Goal: Find specific page/section: Locate item on page

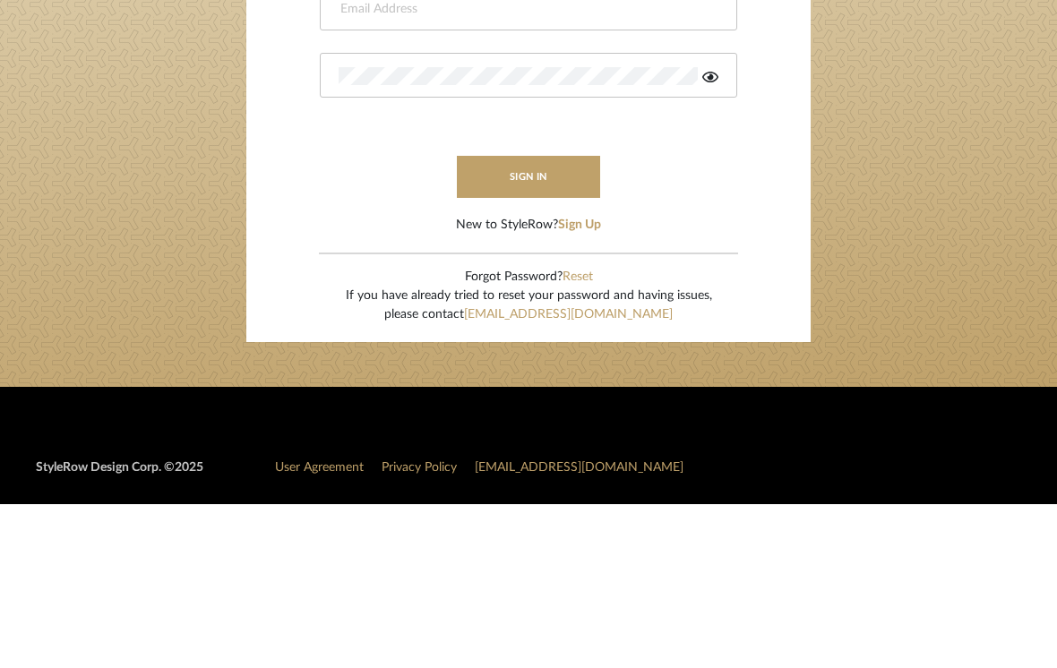
click at [513, 165] on input "email" at bounding box center [526, 174] width 375 height 18
type input "ross.davis@alairhomes.com"
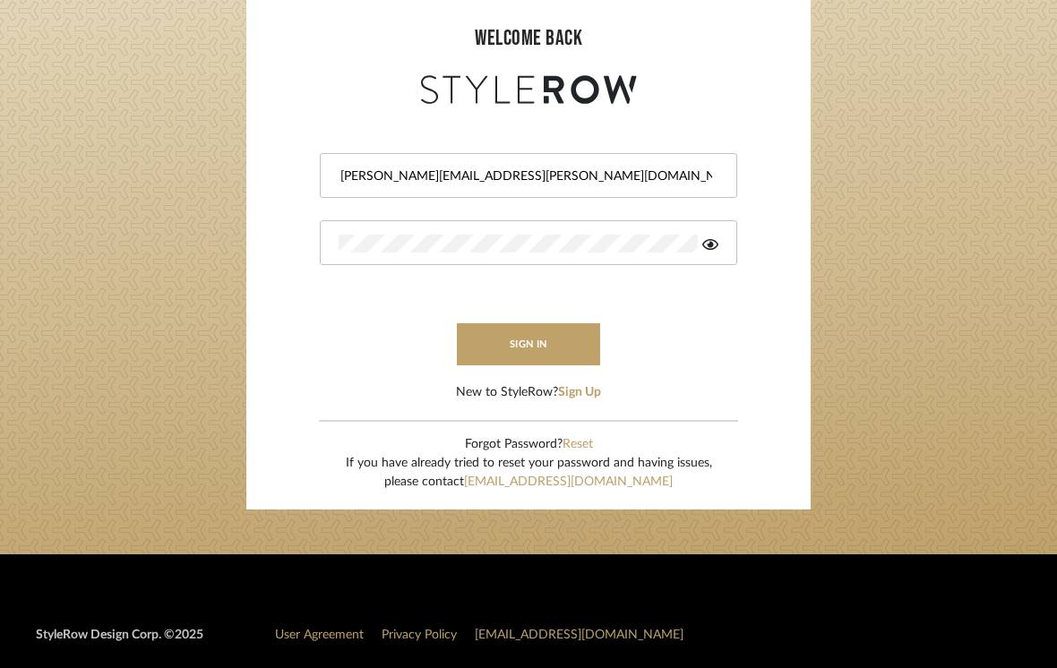
scroll to position [164, 0]
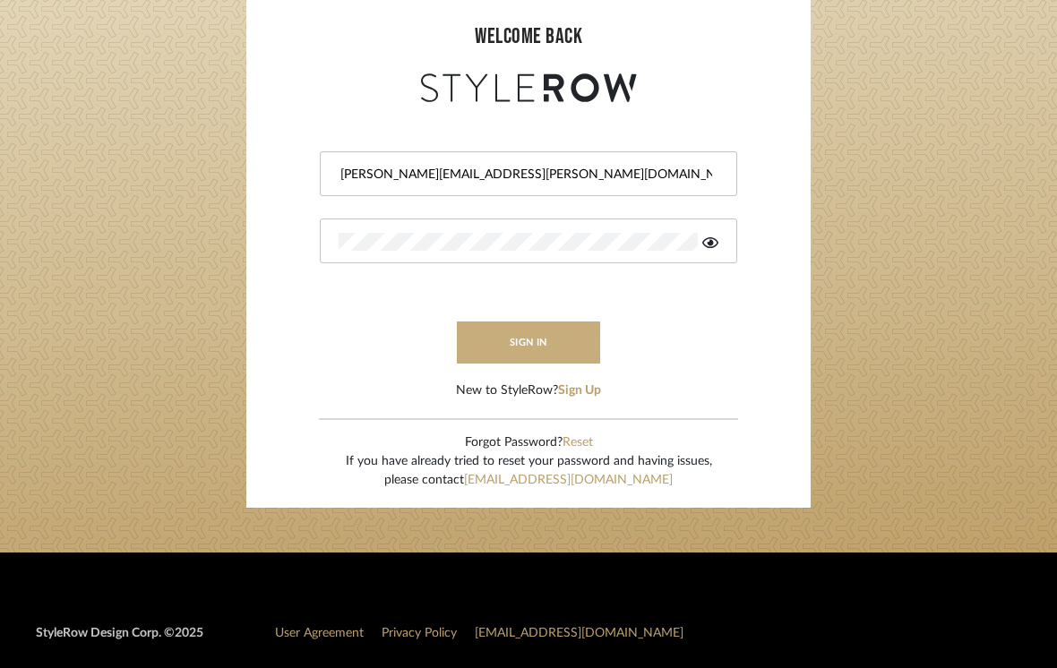
click at [518, 352] on button "sign in" at bounding box center [528, 343] width 143 height 42
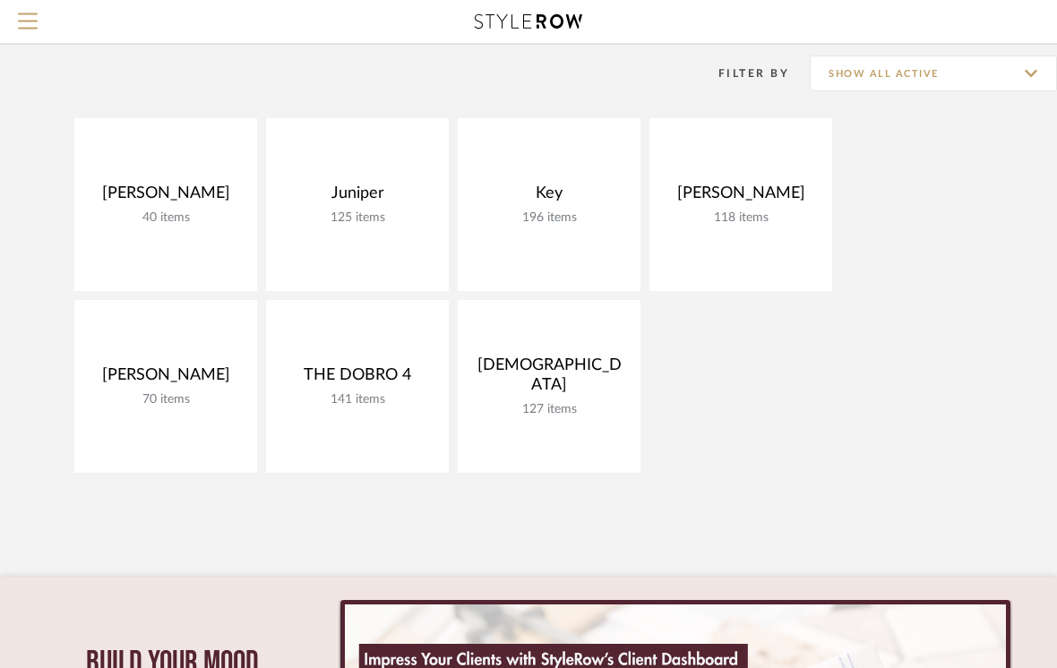
scroll to position [134, 0]
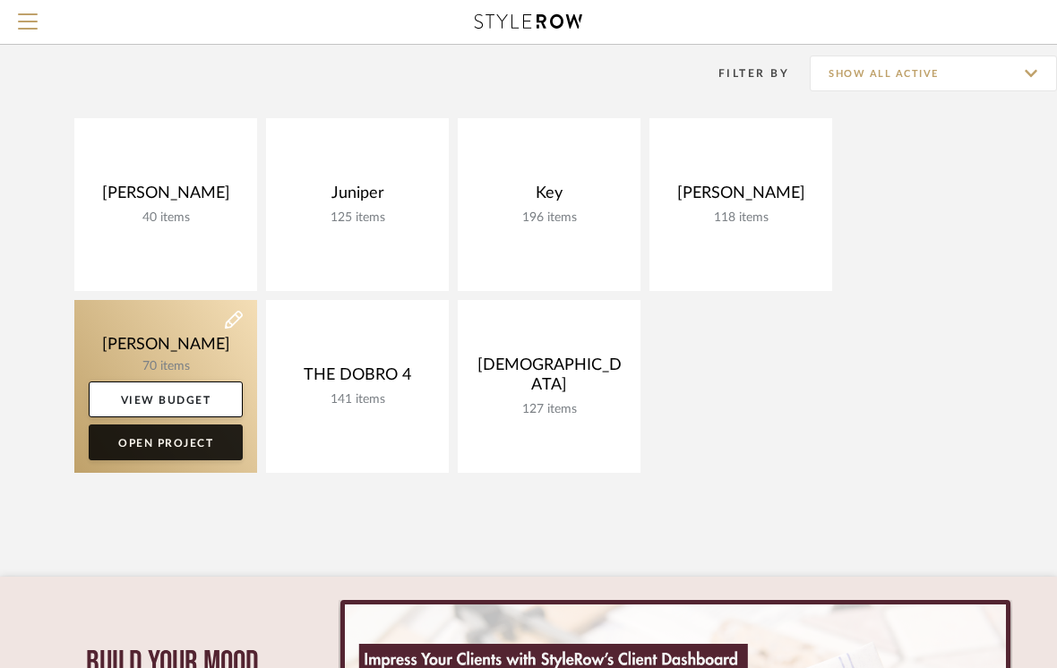
click at [126, 453] on link "Open Project" at bounding box center [166, 443] width 154 height 36
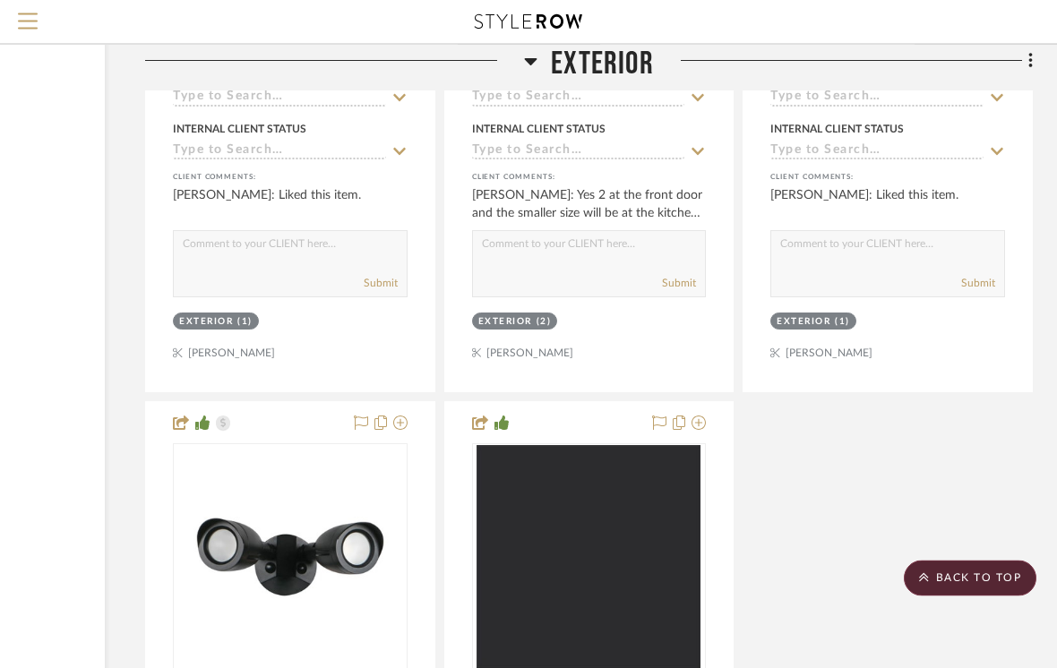
scroll to position [3685, 232]
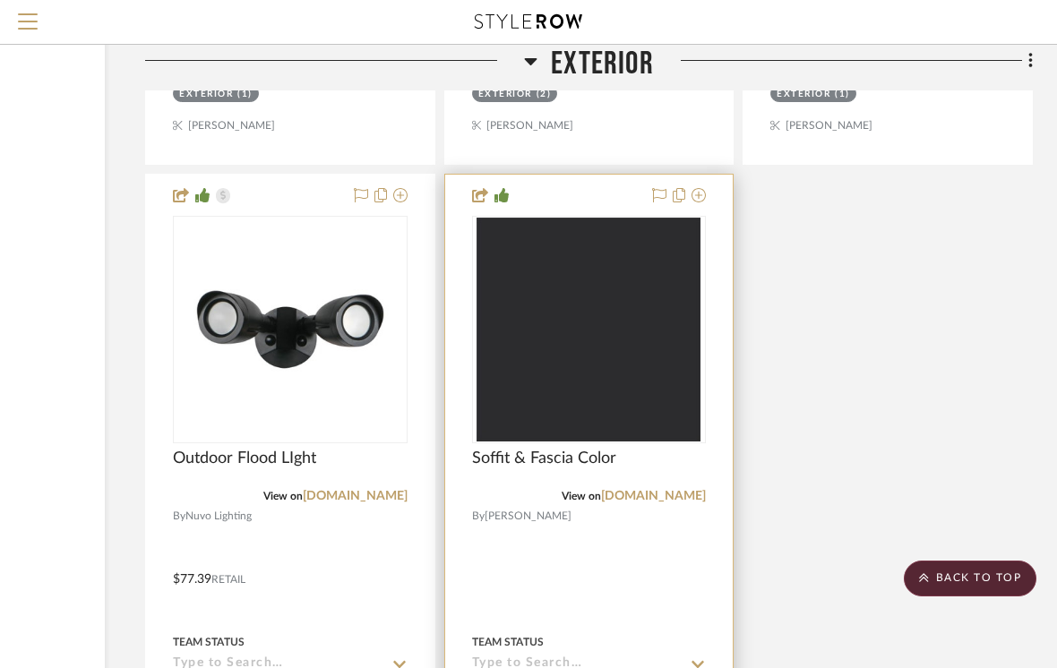
click at [0, 0] on img at bounding box center [0, 0] width 0 height 0
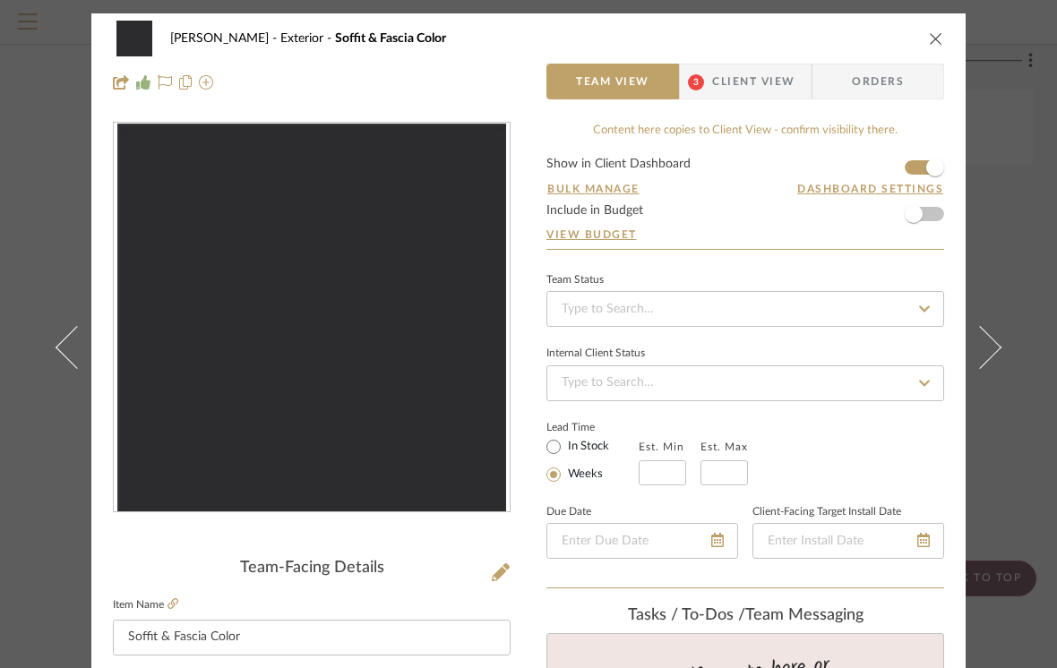
scroll to position [0, 0]
click at [940, 41] on icon "close" at bounding box center [936, 38] width 14 height 14
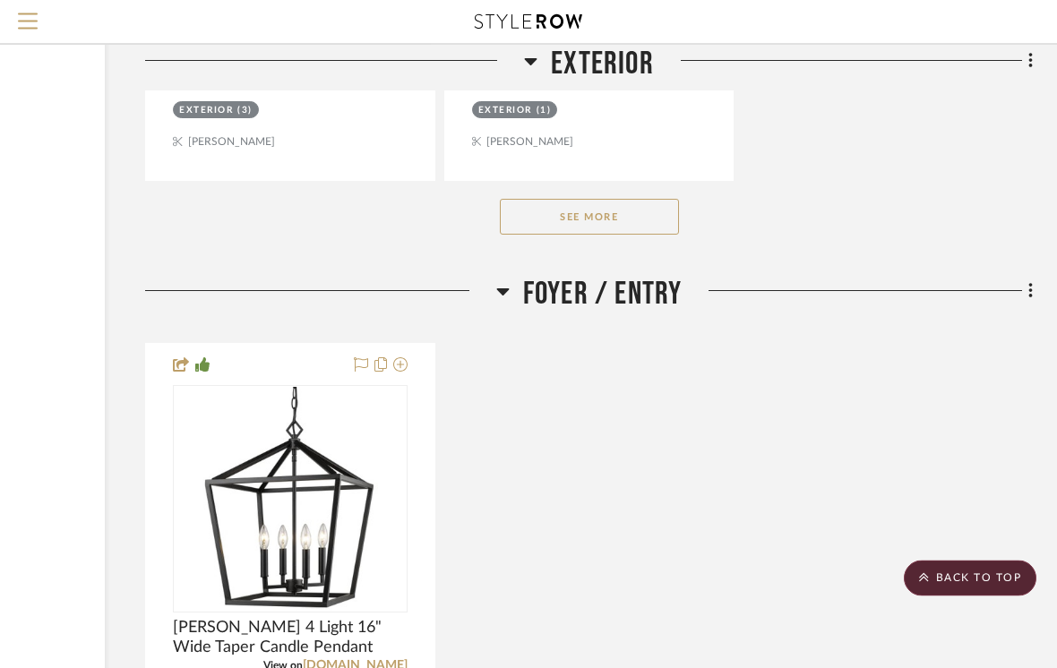
scroll to position [4384, 232]
click at [645, 224] on button "See More" at bounding box center [589, 218] width 179 height 36
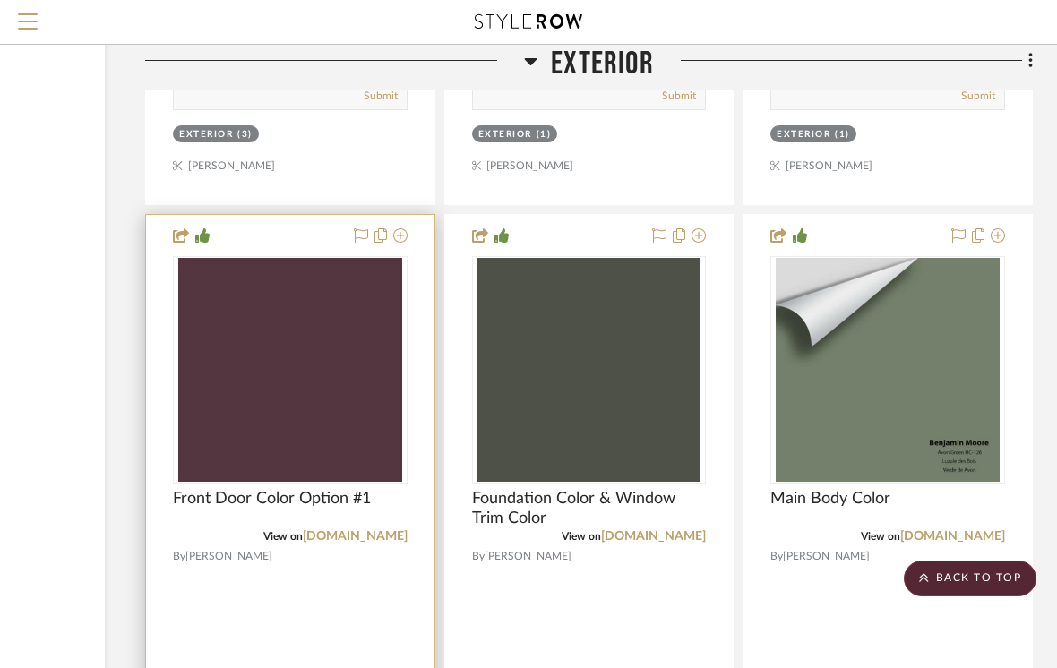
click at [0, 0] on img at bounding box center [0, 0] width 0 height 0
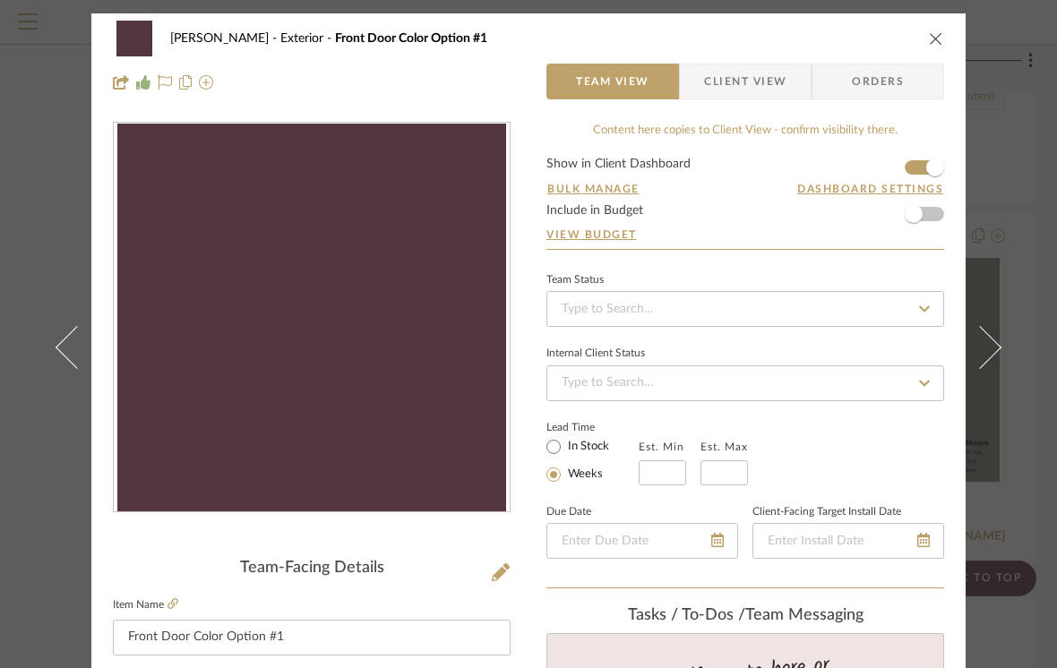
scroll to position [0, 0]
click at [944, 32] on div "[PERSON_NAME] Exterior Front Door Color Option #1 Team View Client View Orders" at bounding box center [528, 60] width 875 height 94
click at [935, 43] on icon "close" at bounding box center [936, 38] width 14 height 14
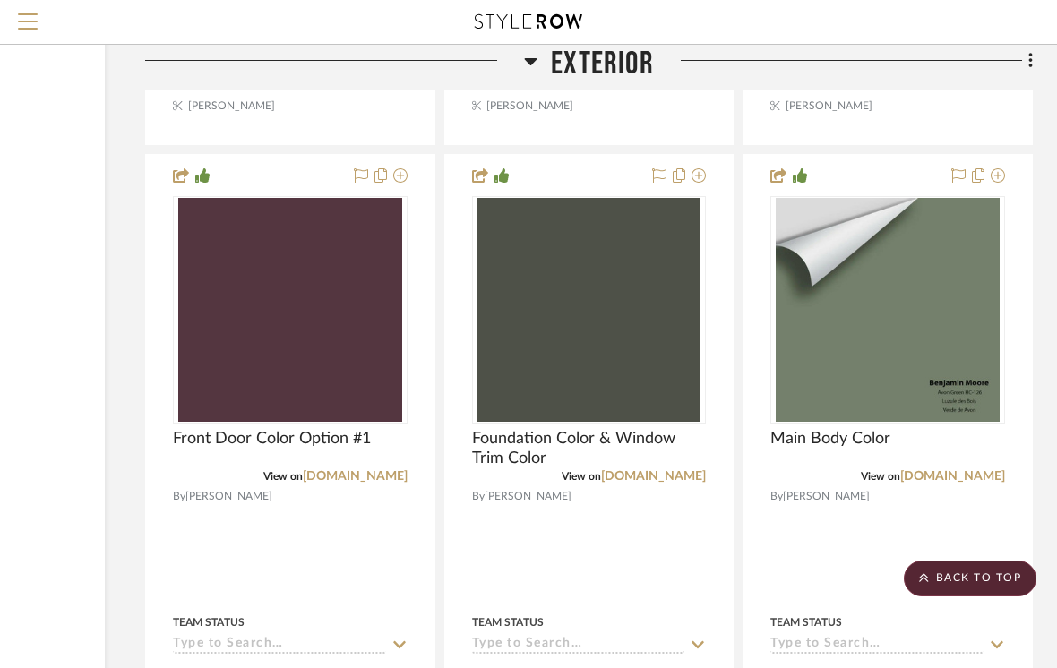
scroll to position [4481, 232]
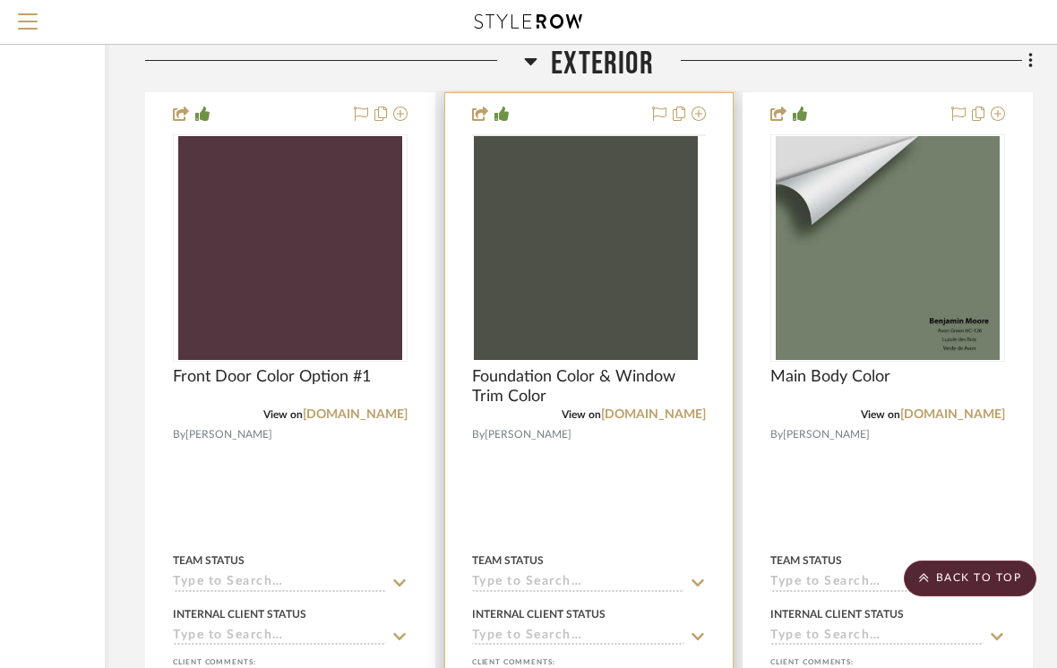
click at [0, 0] on img at bounding box center [0, 0] width 0 height 0
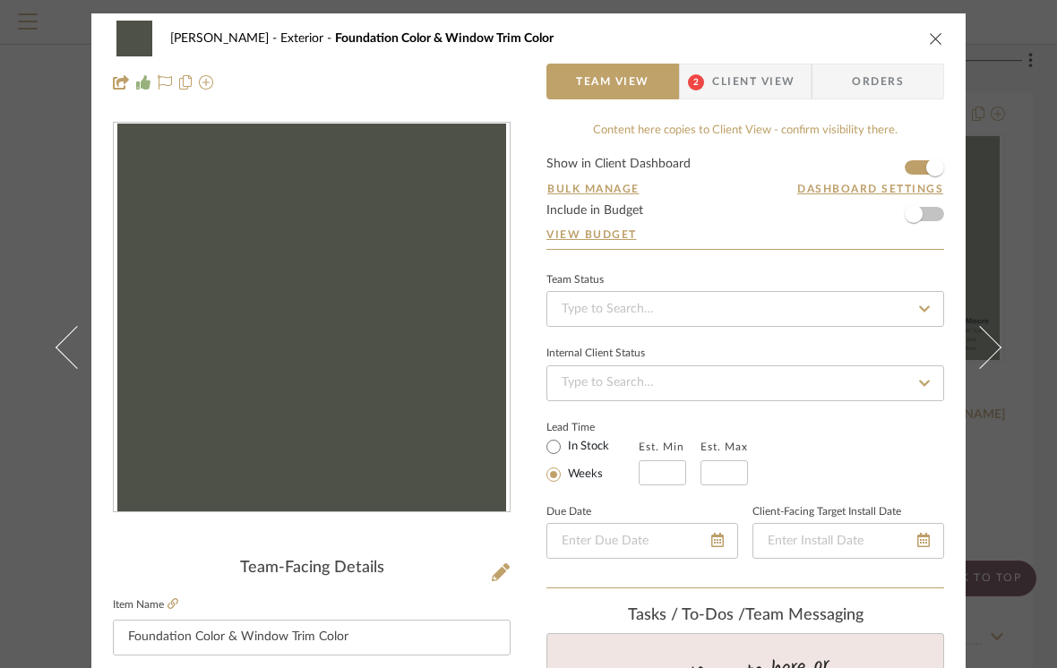
scroll to position [0, 0]
click at [931, 45] on icon "close" at bounding box center [936, 38] width 14 height 14
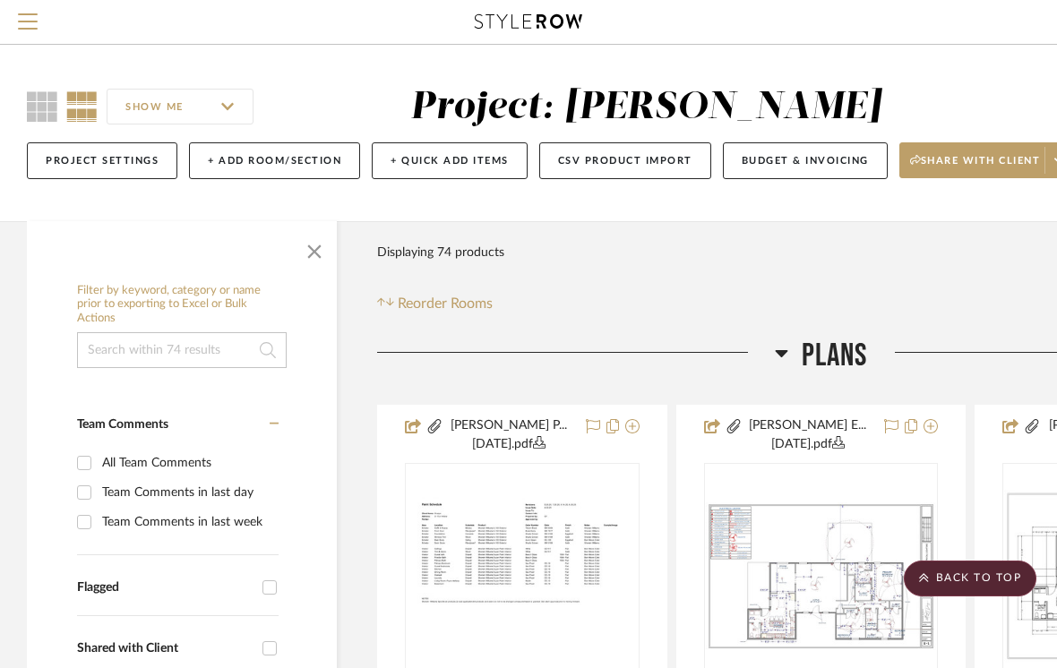
scroll to position [4482, 232]
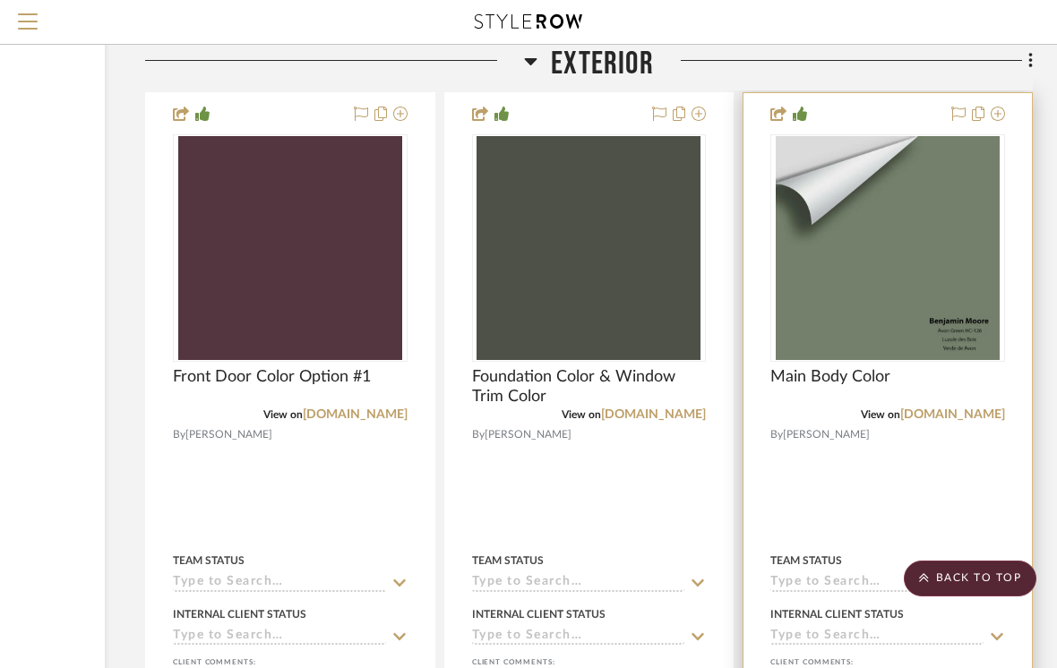
click at [919, 253] on img "0" at bounding box center [888, 248] width 224 height 224
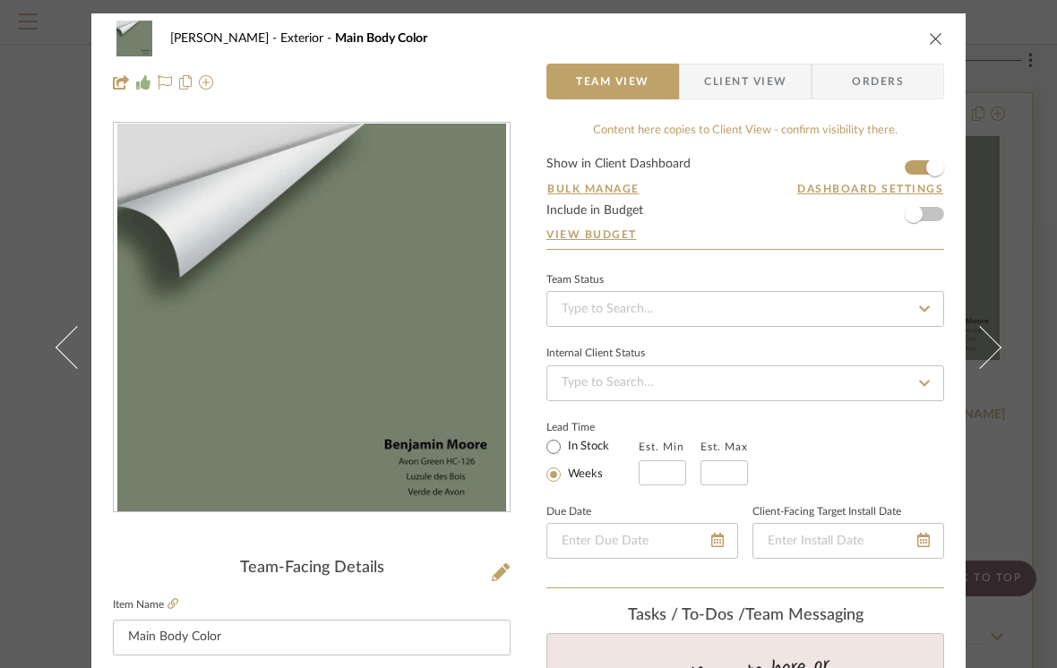
scroll to position [0, 0]
click at [944, 38] on button "close" at bounding box center [936, 38] width 16 height 16
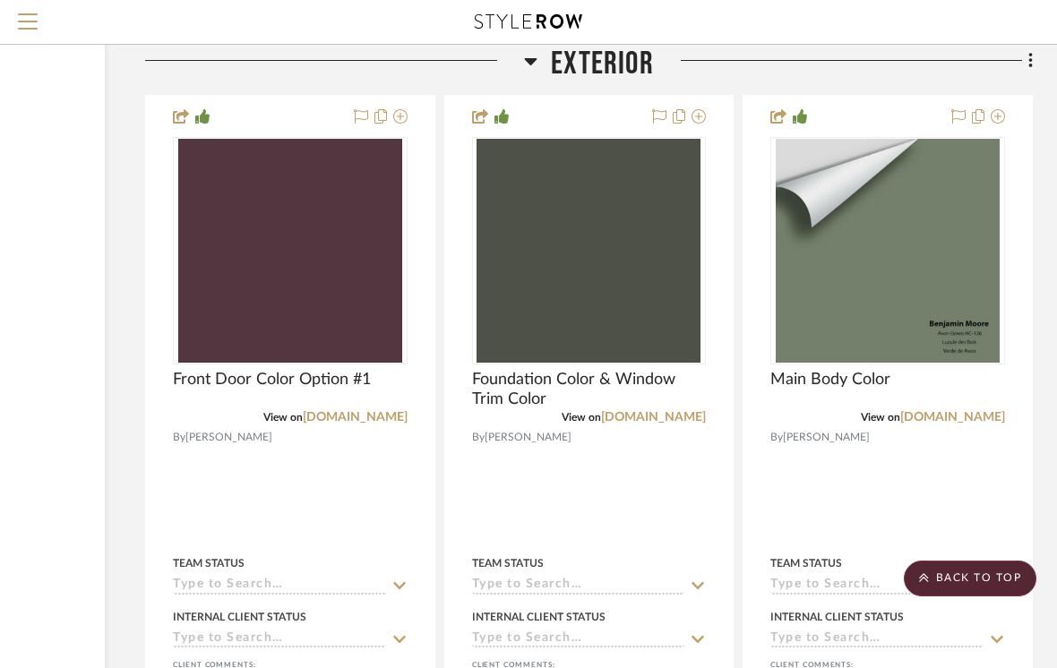
scroll to position [4478, 232]
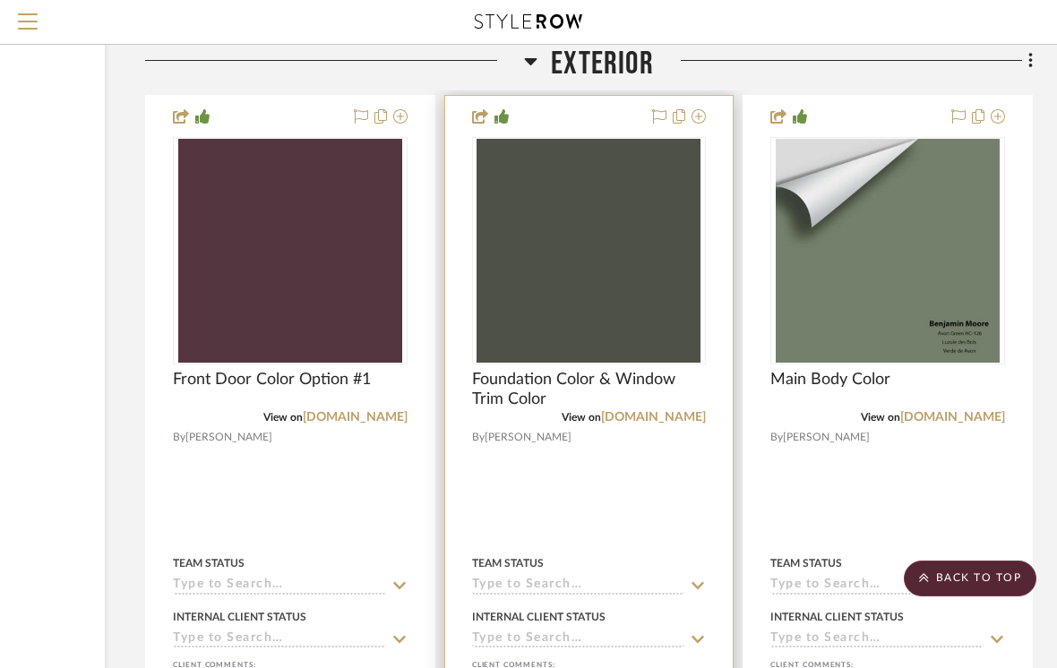
click at [623, 305] on img "0" at bounding box center [589, 251] width 224 height 224
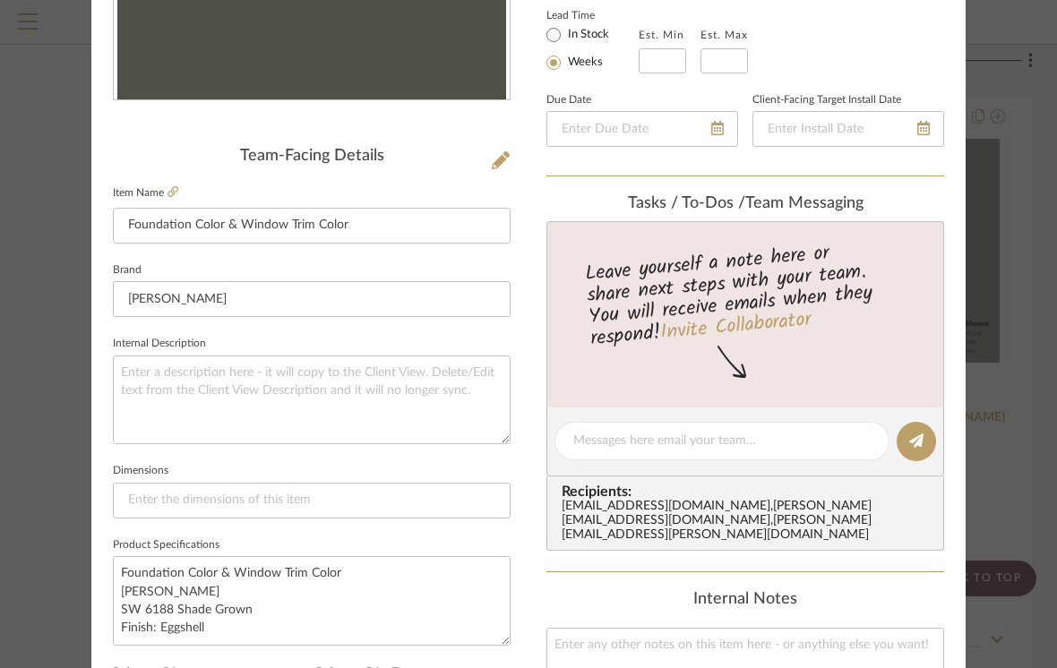
scroll to position [413, 0]
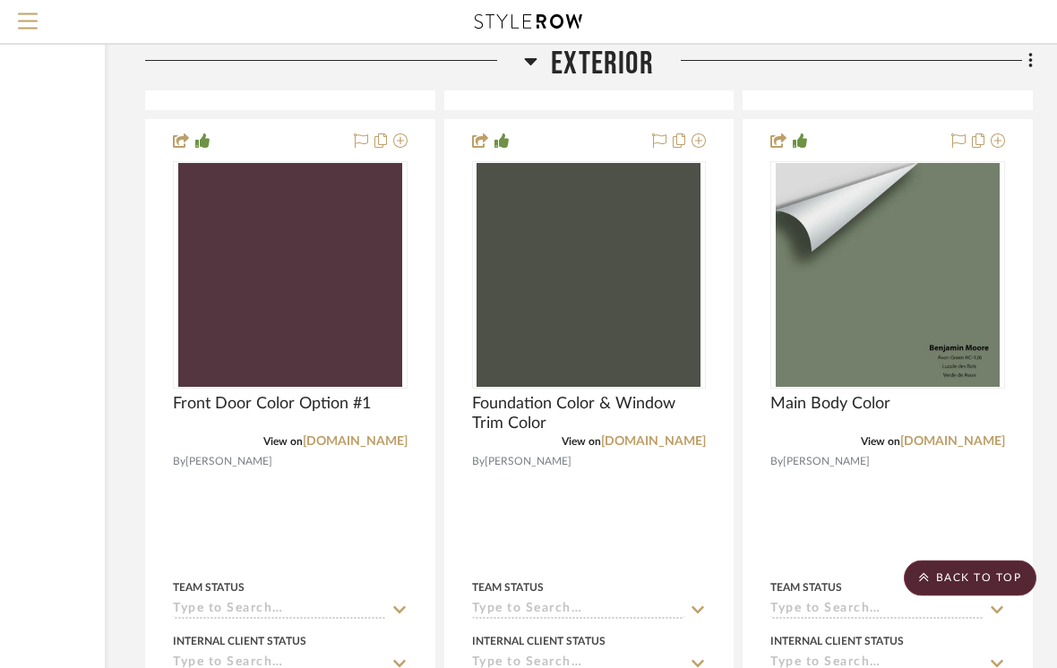
scroll to position [4451, 232]
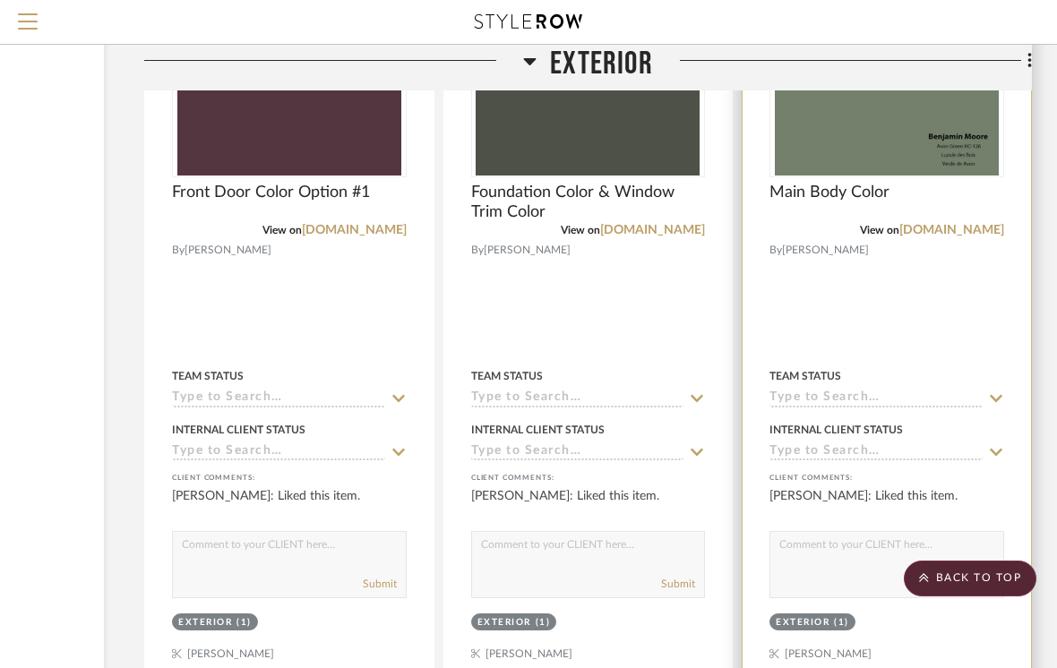
click at [819, 142] on img "0" at bounding box center [887, 64] width 224 height 224
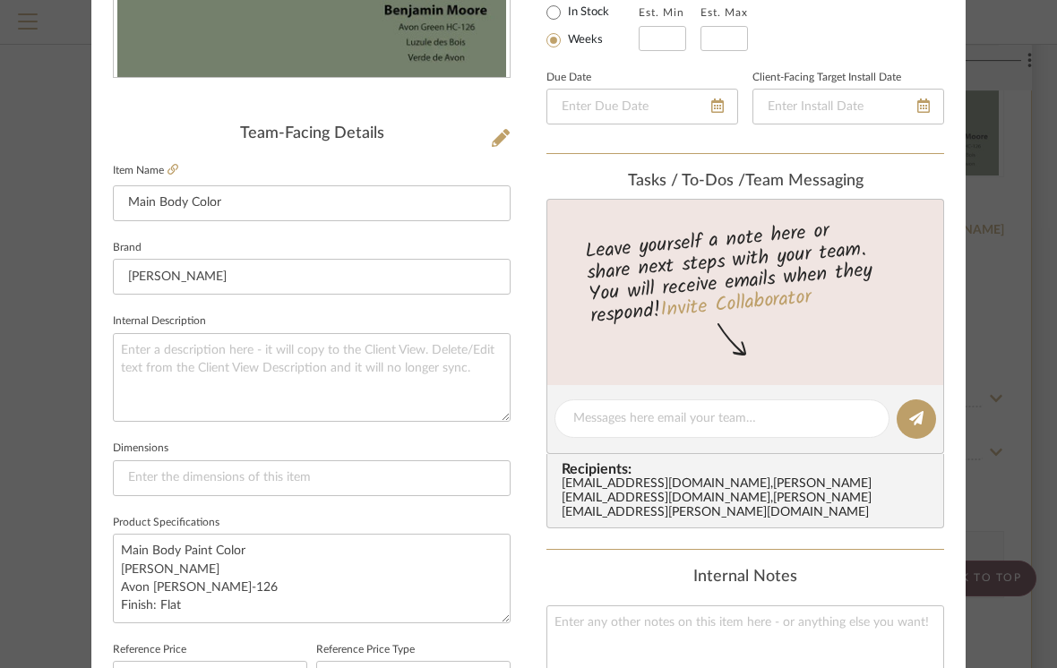
scroll to position [435, 0]
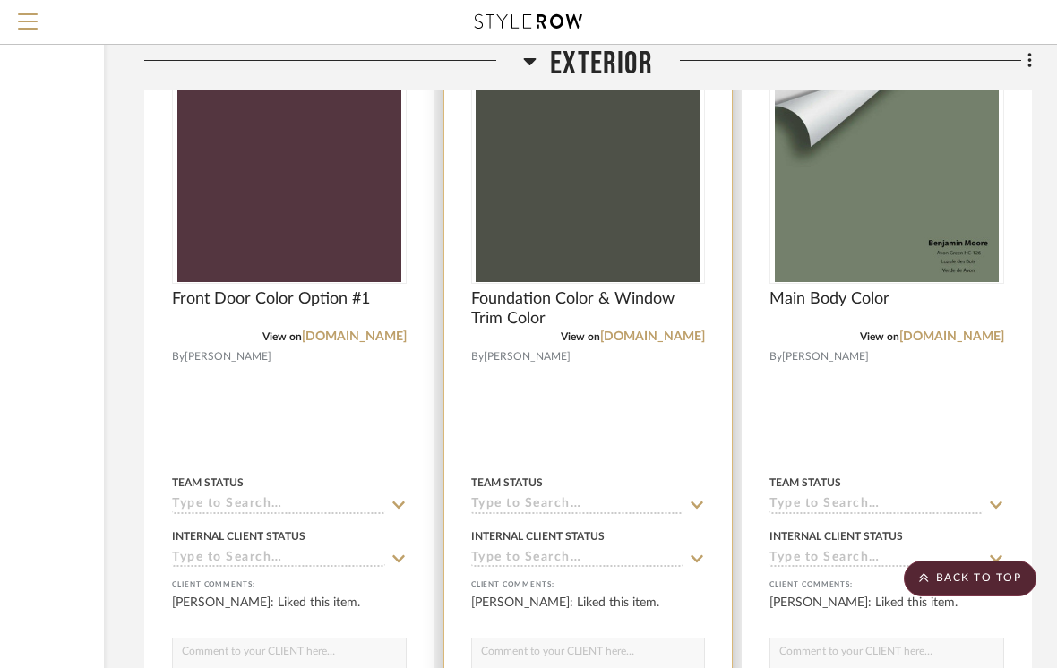
scroll to position [4558, 233]
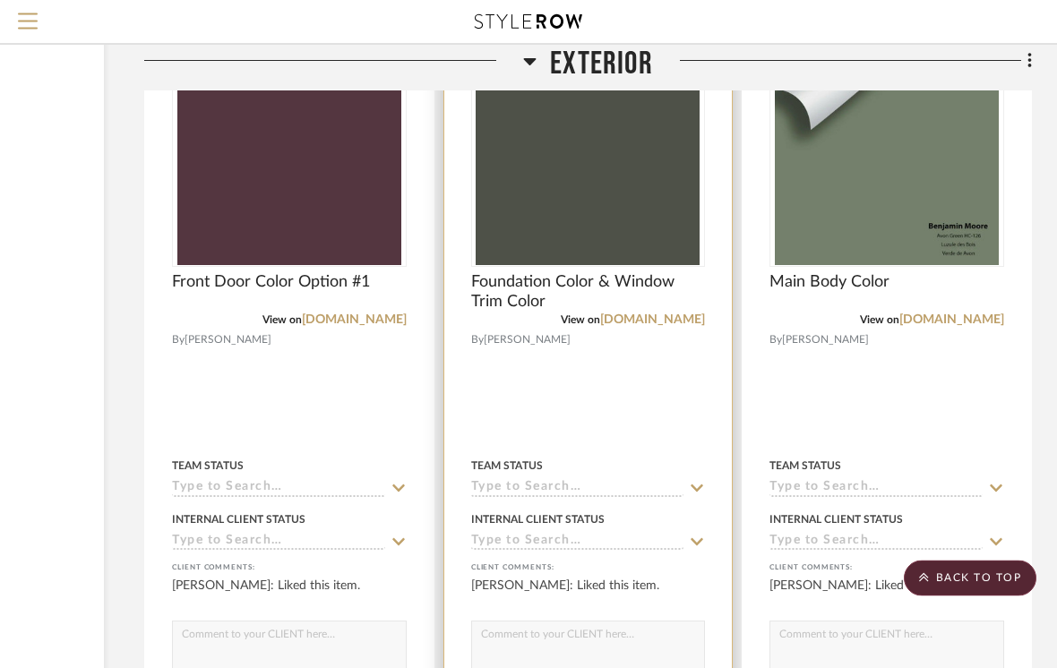
click at [643, 189] on img "0" at bounding box center [588, 154] width 224 height 224
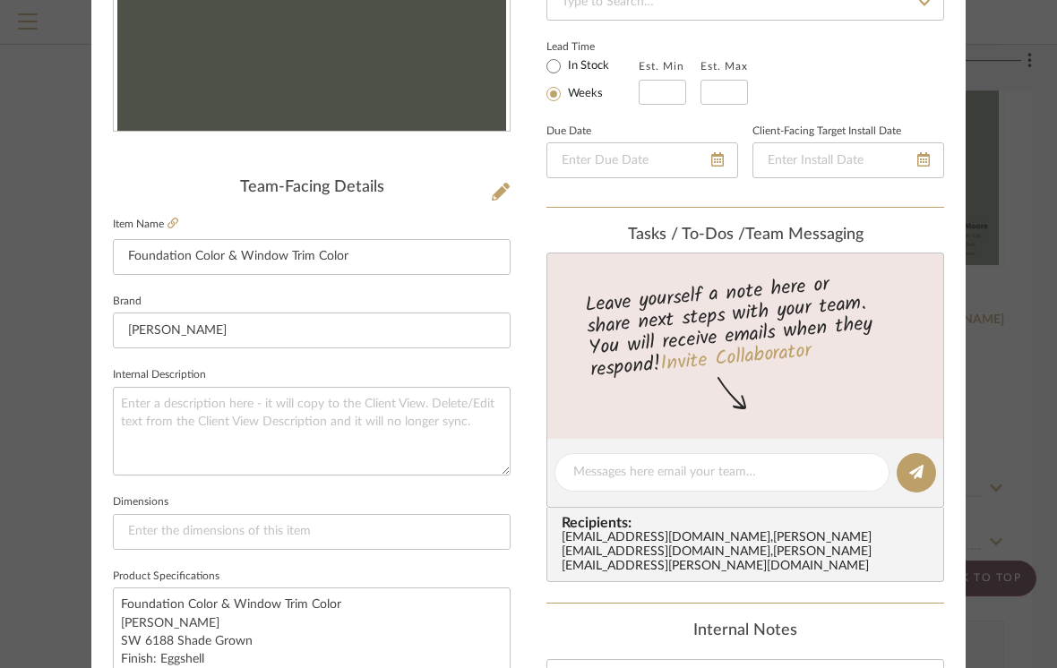
scroll to position [472, 0]
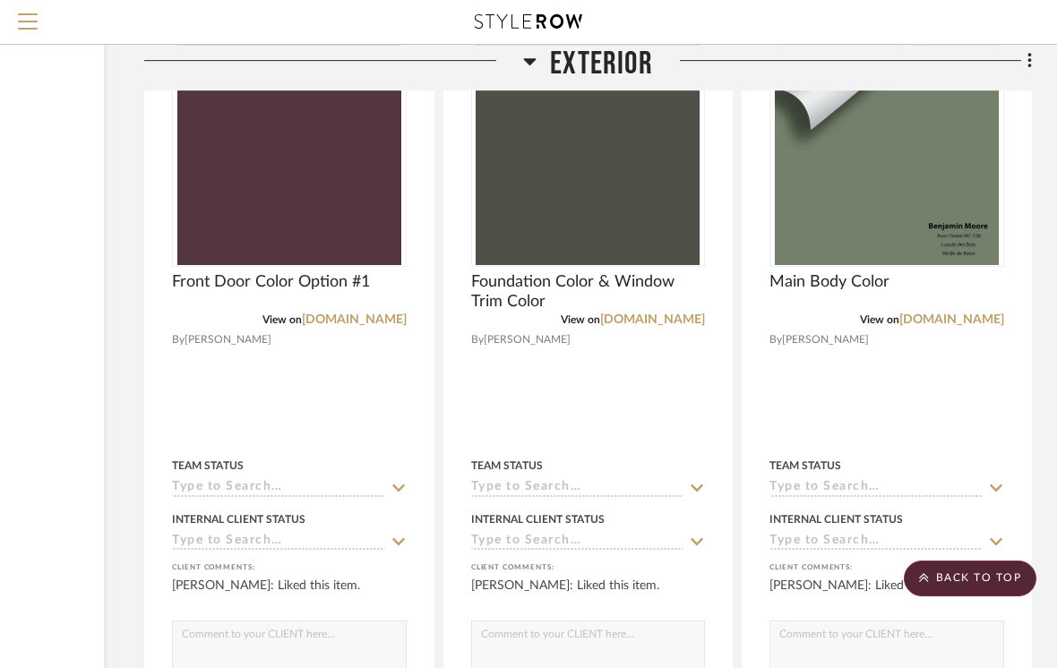
scroll to position [4577, 233]
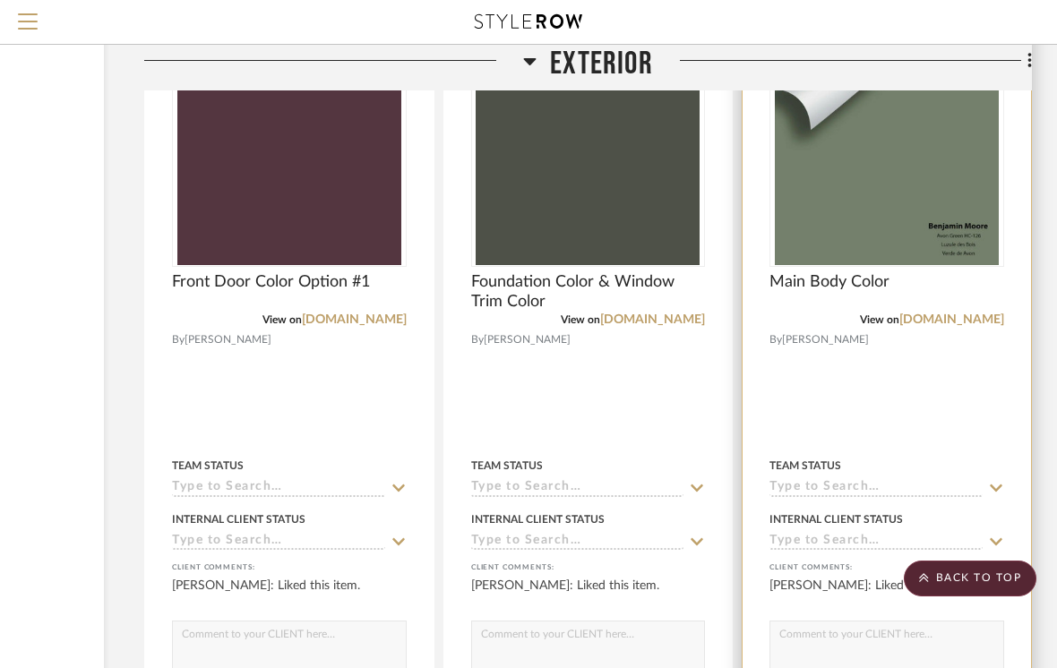
click at [912, 215] on img "0" at bounding box center [887, 153] width 224 height 224
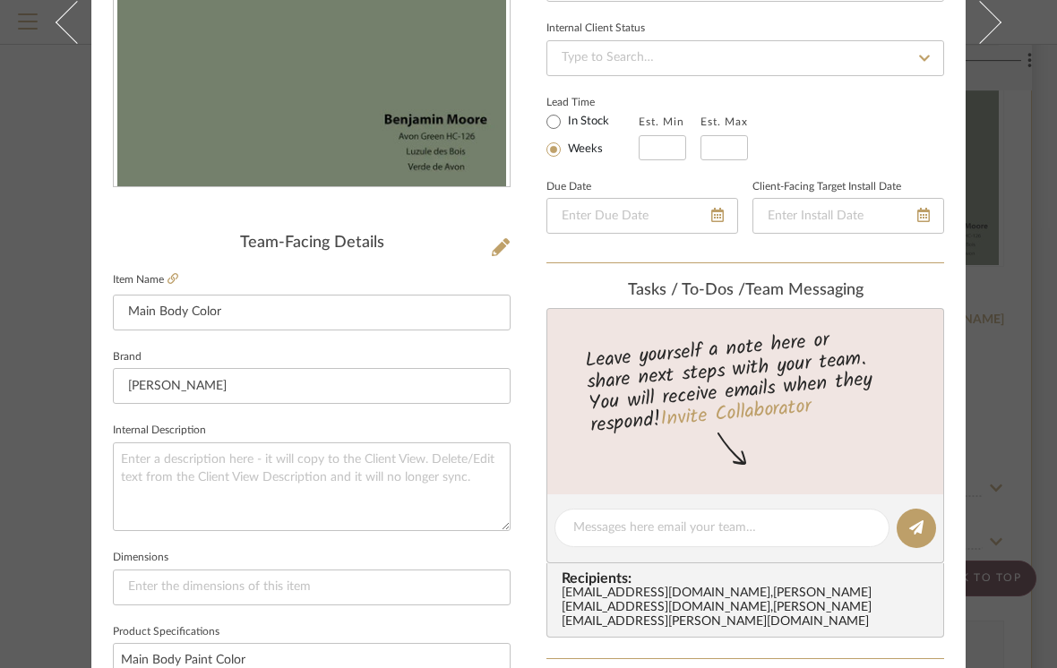
scroll to position [323, 0]
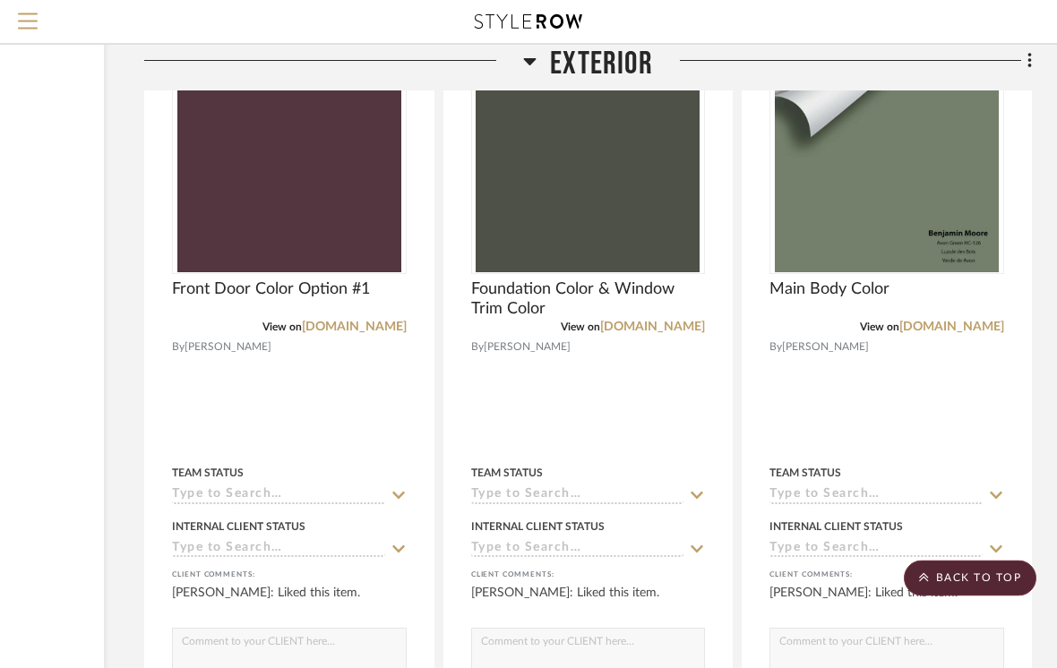
scroll to position [4517, 233]
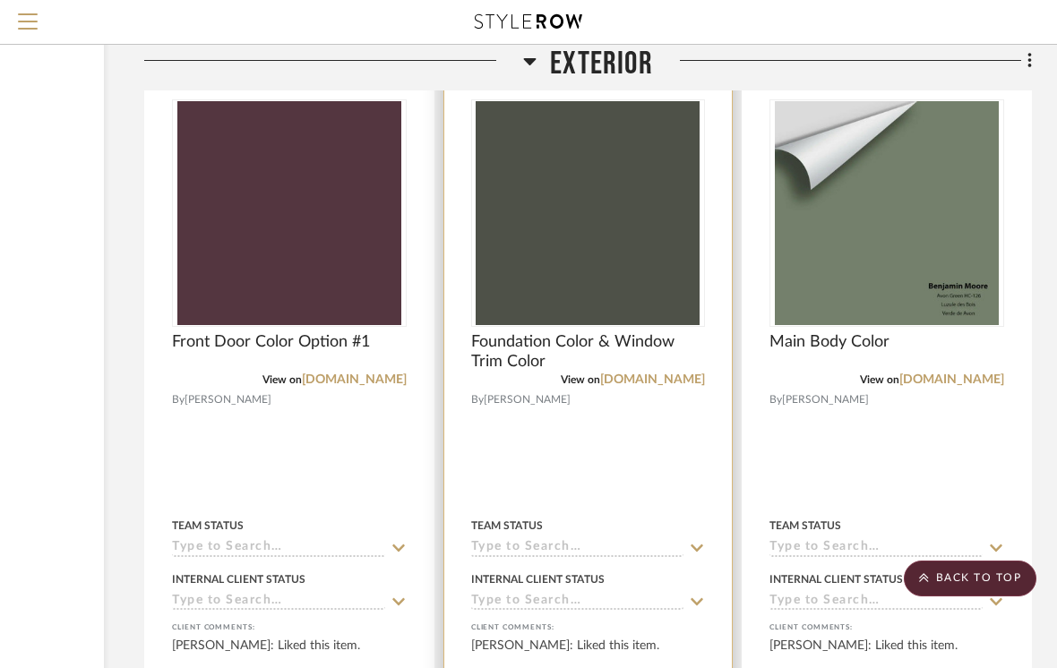
click at [534, 268] on img "0" at bounding box center [588, 213] width 224 height 224
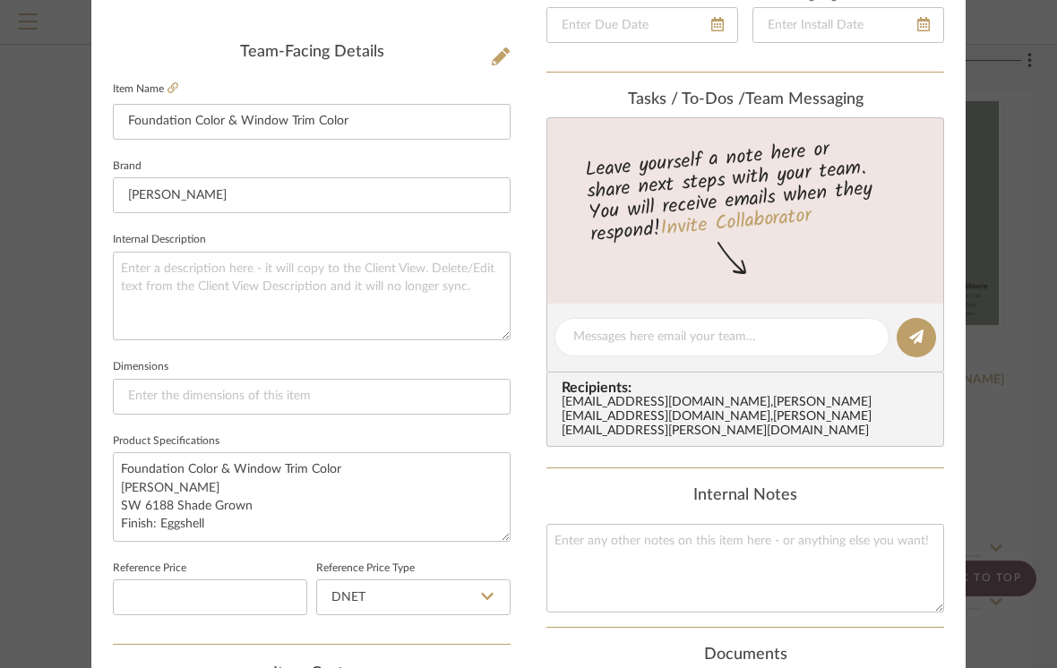
scroll to position [521, 0]
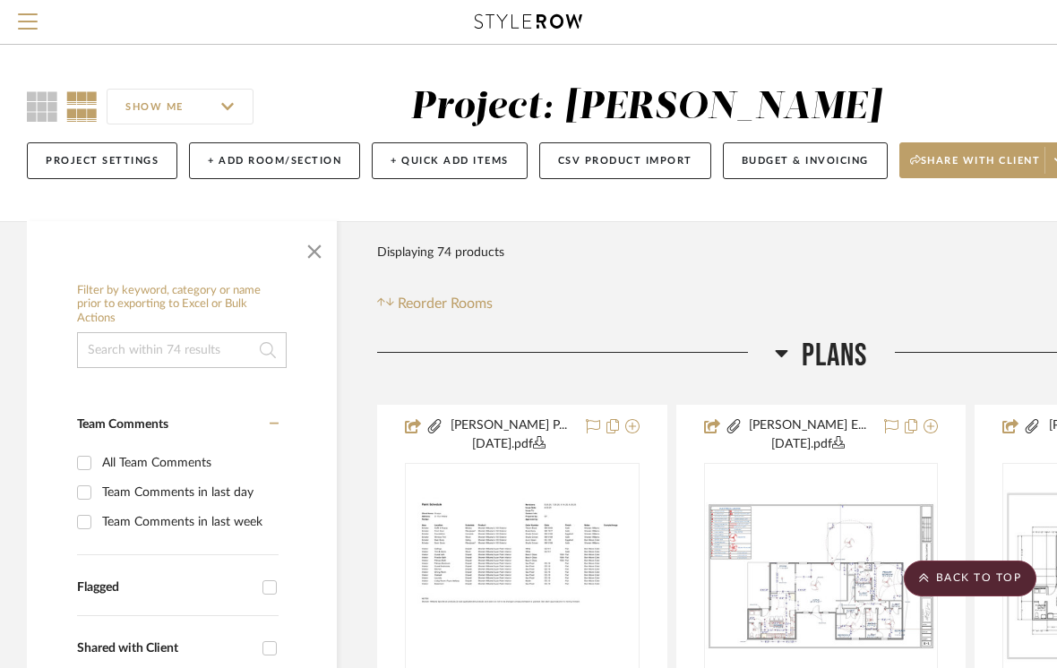
scroll to position [4517, 233]
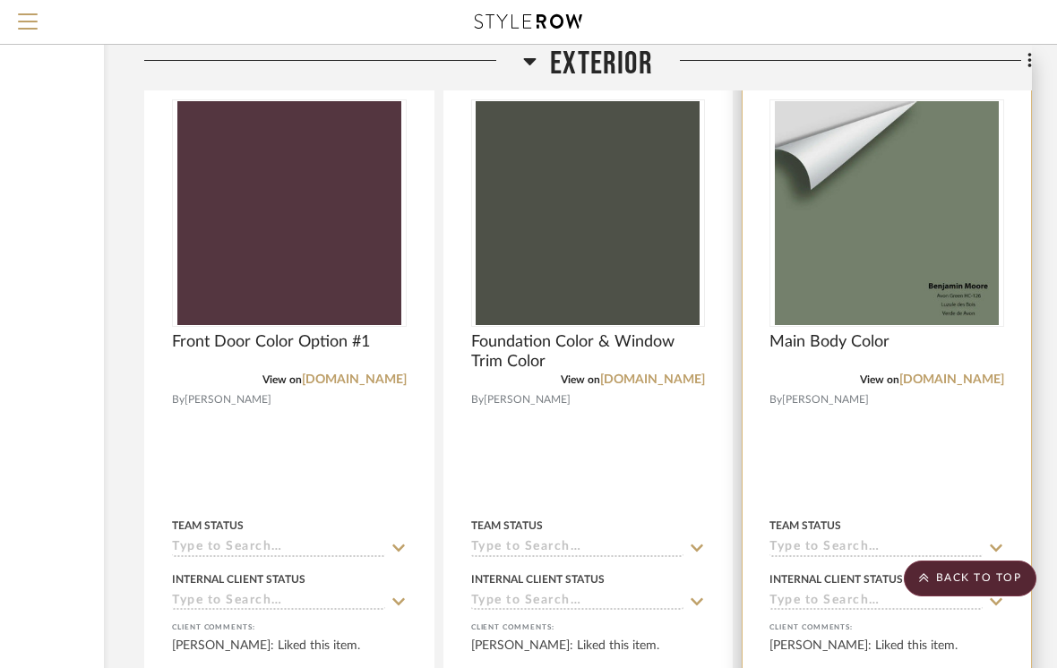
click at [857, 233] on img "0" at bounding box center [887, 213] width 224 height 224
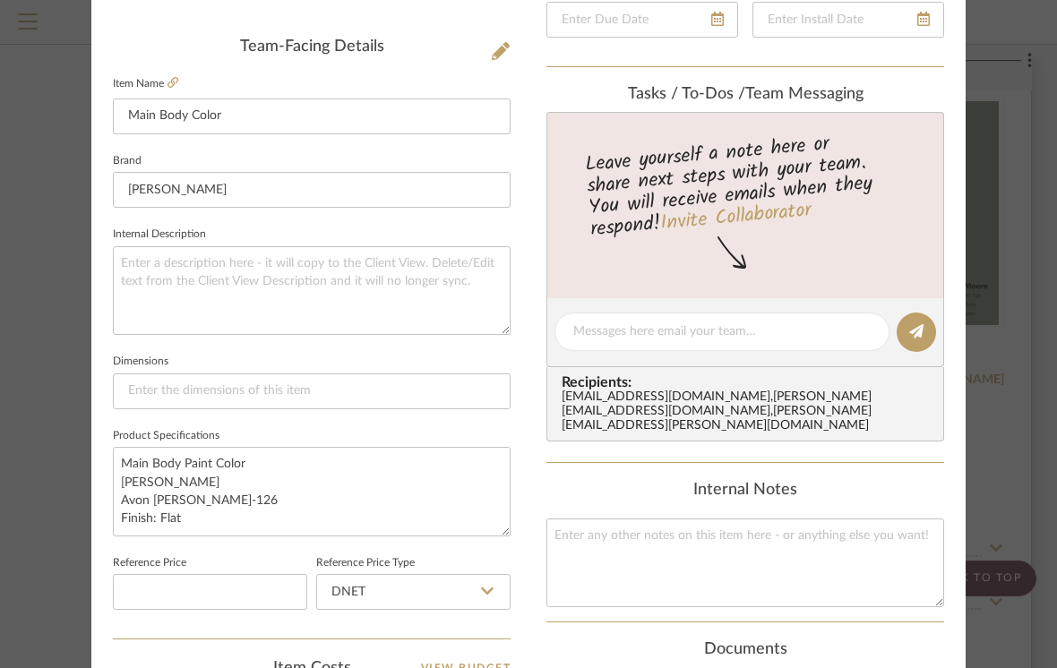
scroll to position [523, 0]
